Goal: Navigation & Orientation: Find specific page/section

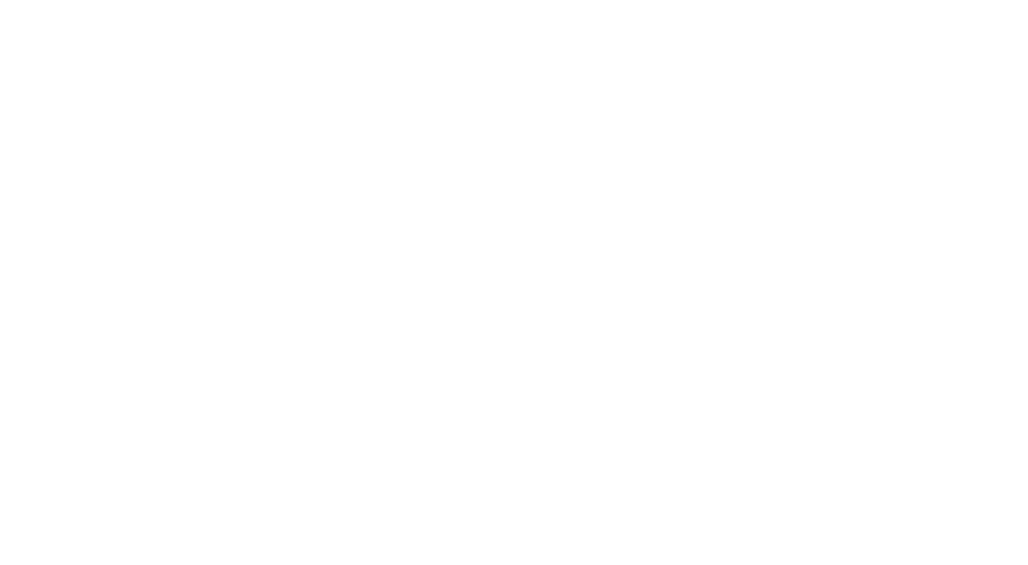
click at [120, 73] on div at bounding box center [514, 282] width 1028 height 565
click at [265, 127] on div at bounding box center [514, 282] width 1028 height 565
